Goal: Navigation & Orientation: Find specific page/section

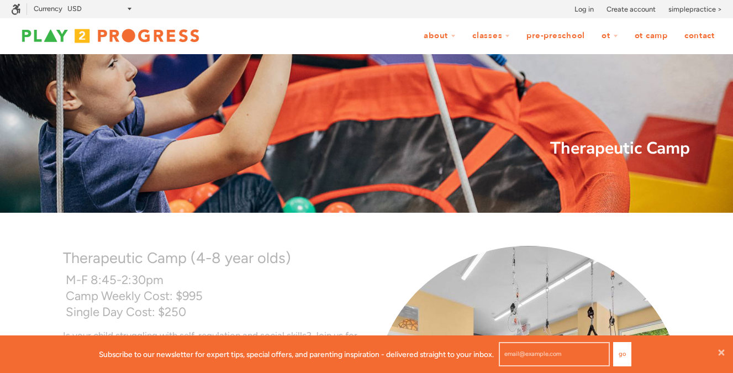
scroll to position [1, 1]
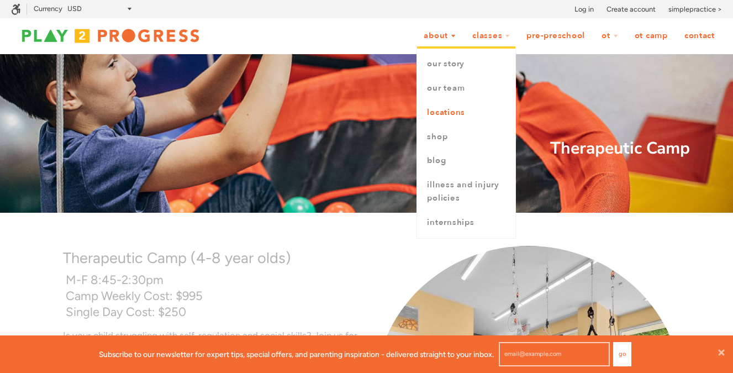
click at [432, 117] on link "Locations" at bounding box center [466, 112] width 98 height 24
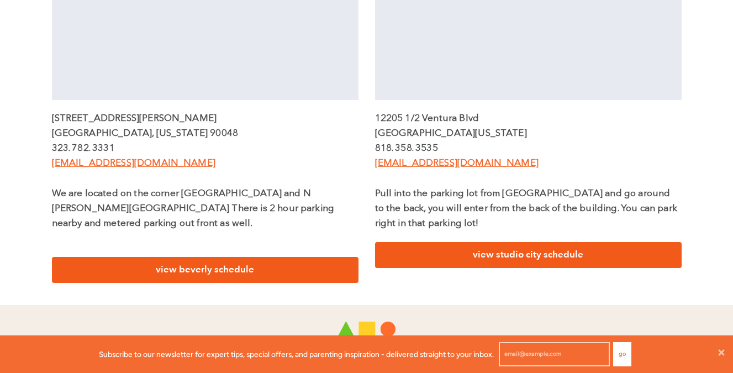
scroll to position [478, 0]
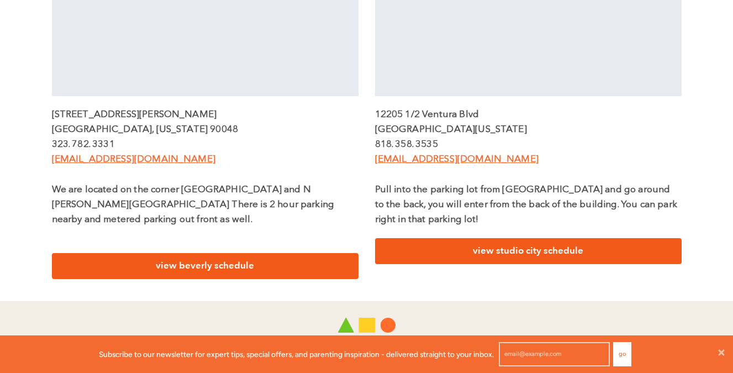
drag, startPoint x: 498, startPoint y: 130, endPoint x: 472, endPoint y: 129, distance: 26.0
click at [472, 129] on p "Studio City, California 91604" at bounding box center [528, 129] width 306 height 15
copy p "91604"
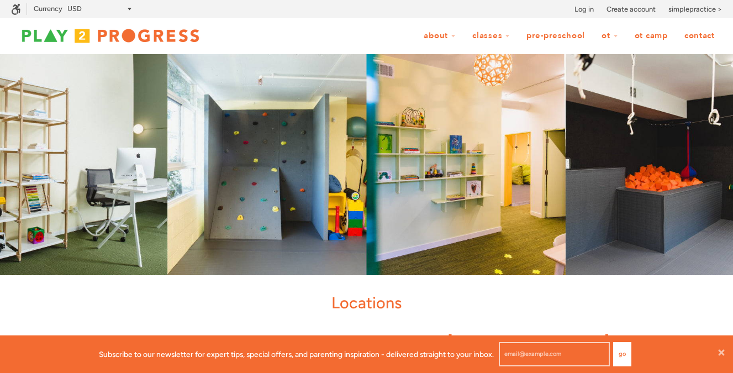
click at [551, 36] on link "Pre-Preschool" at bounding box center [555, 35] width 73 height 21
